Goal: Use online tool/utility

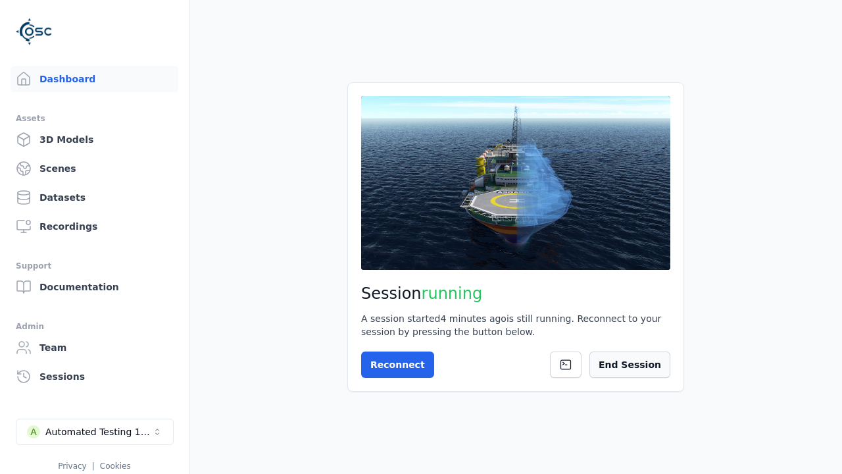
click at [621, 367] on button "End Session" at bounding box center [630, 364] width 81 height 26
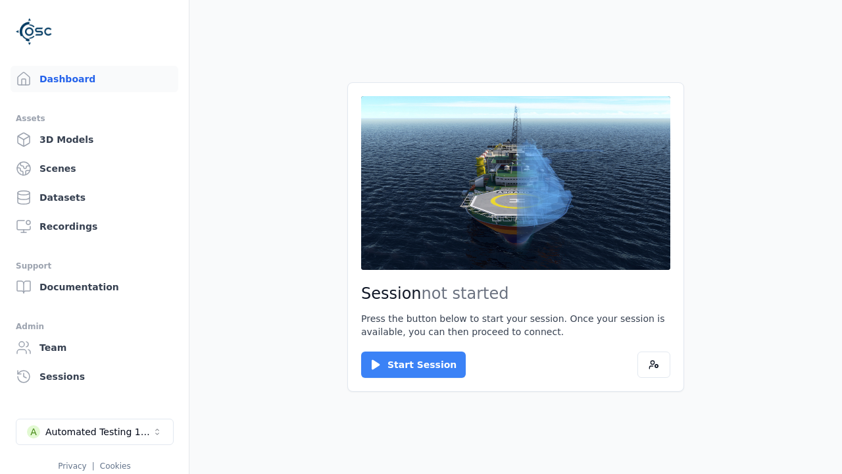
click at [405, 365] on button "Start Session" at bounding box center [413, 364] width 105 height 26
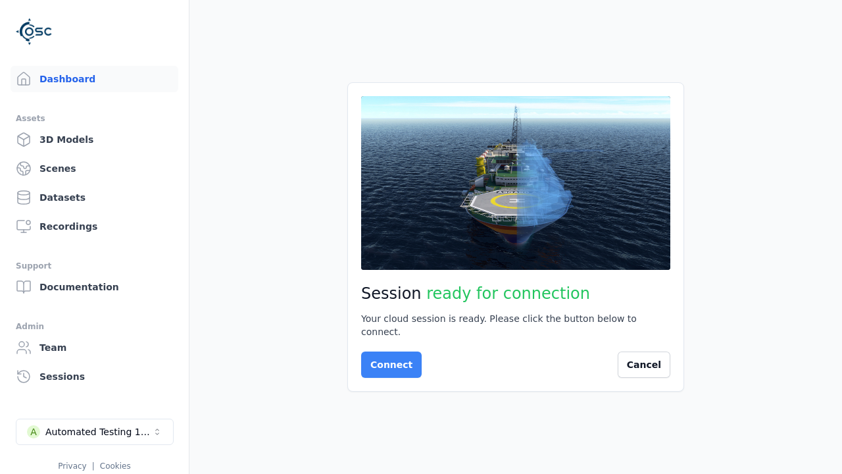
click at [388, 358] on button "Connect" at bounding box center [391, 364] width 61 height 26
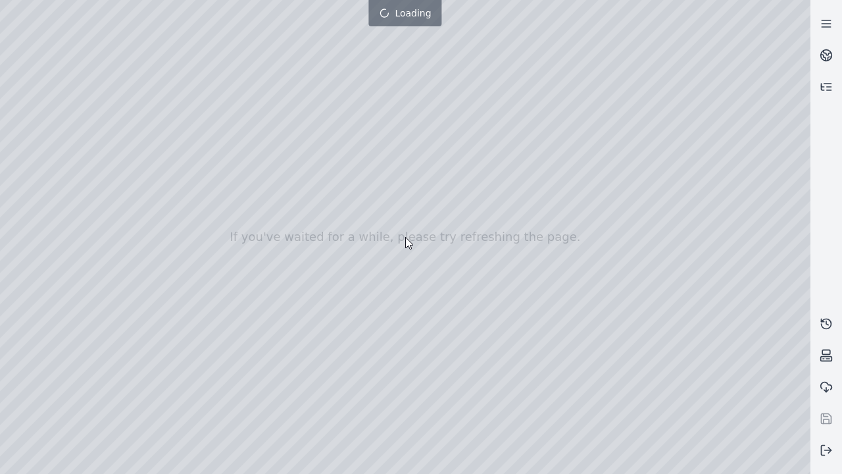
click at [3, 3] on div at bounding box center [405, 237] width 811 height 474
click at [742, 464] on div at bounding box center [405, 237] width 811 height 474
